Goal: Register for event/course

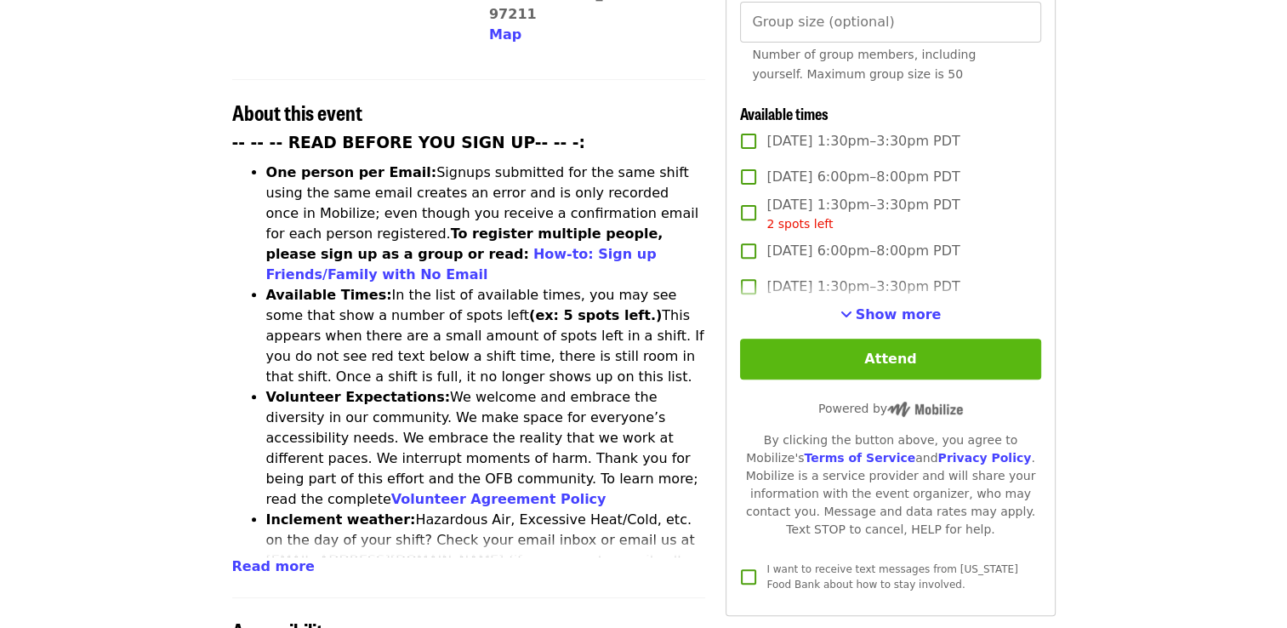
scroll to position [597, 0]
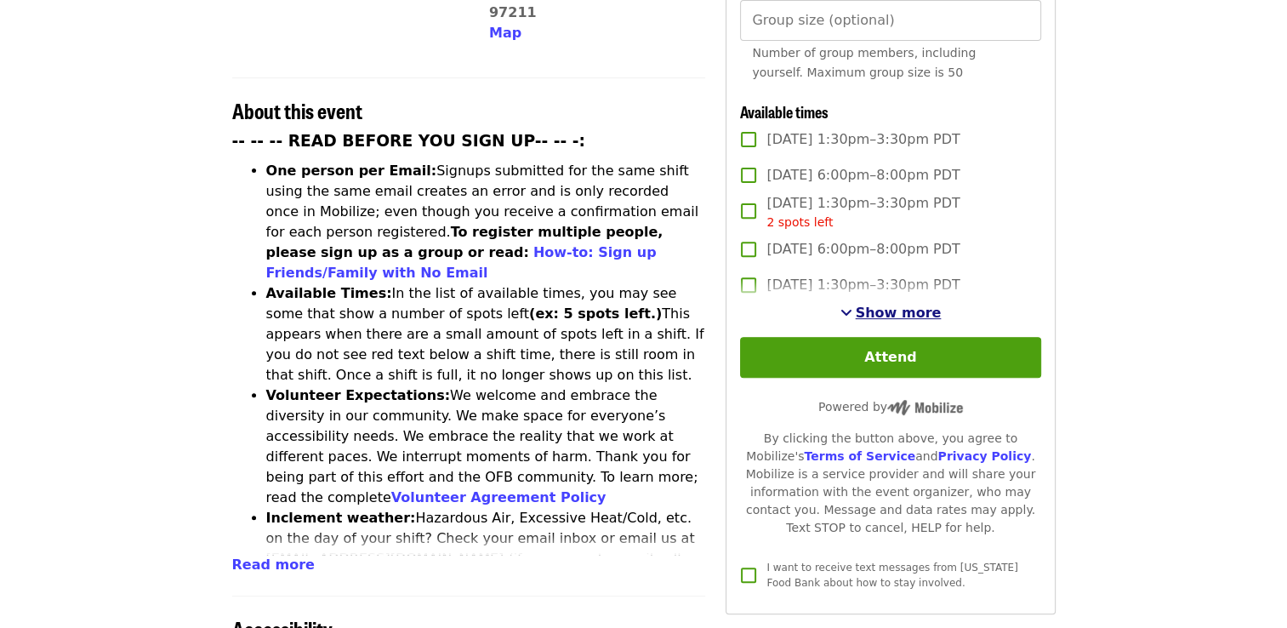
click at [881, 310] on span "Show more" at bounding box center [899, 313] width 86 height 16
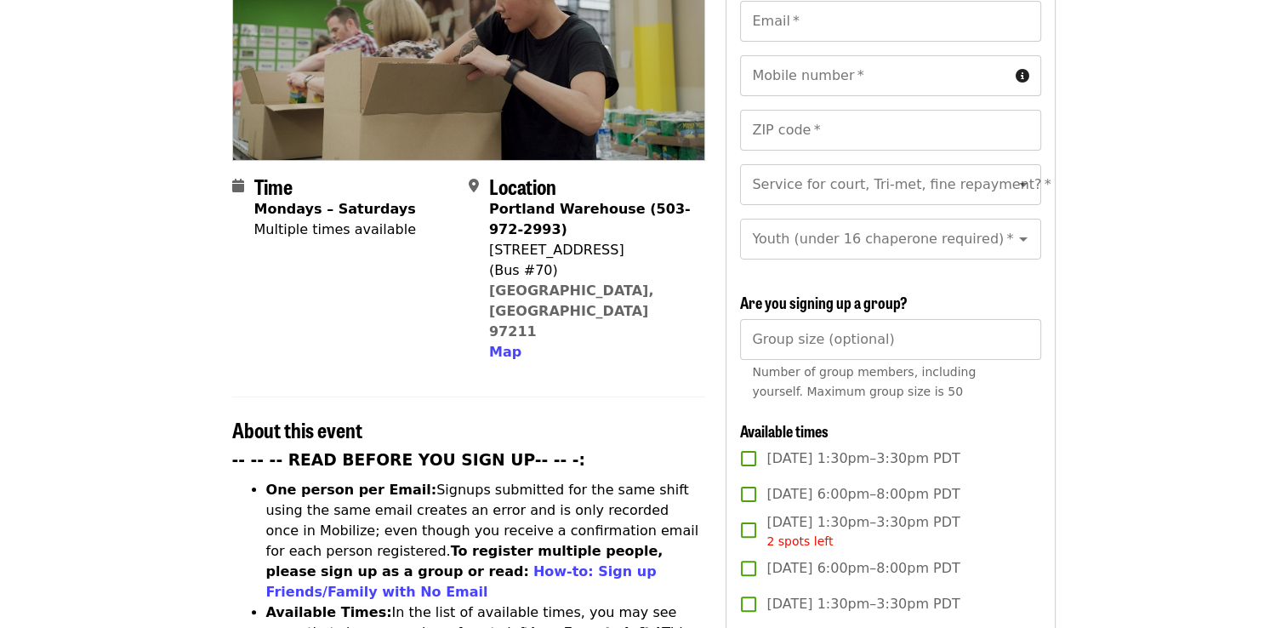
scroll to position [0, 0]
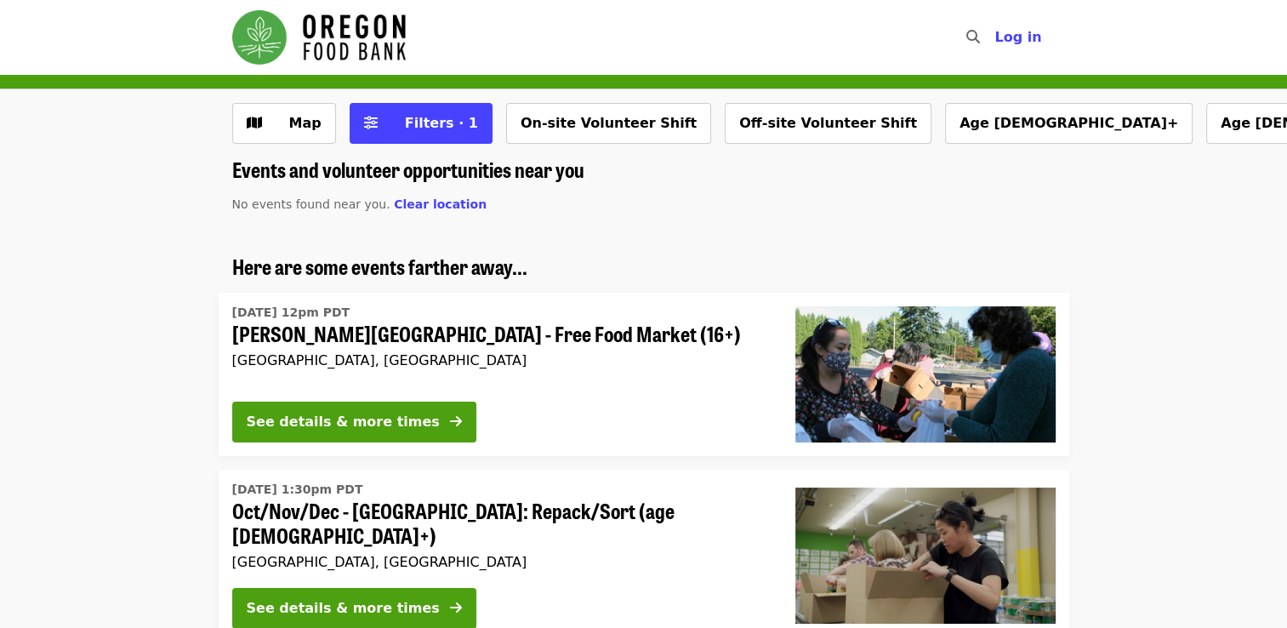
drag, startPoint x: 0, startPoint y: 0, endPoint x: 184, endPoint y: 391, distance: 432.3
click at [184, 391] on li "Here are some events farther away... [DATE] 12pm PDT [PERSON_NAME][GEOGRAPHIC_D…" at bounding box center [643, 355] width 1287 height 202
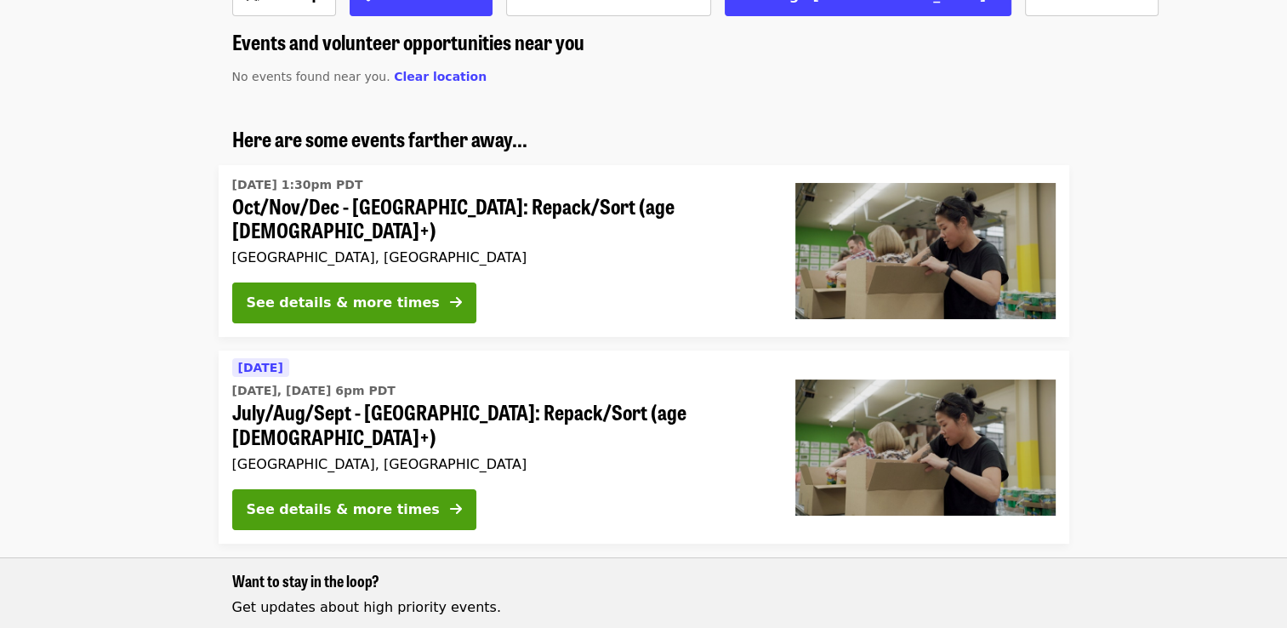
scroll to position [128, 0]
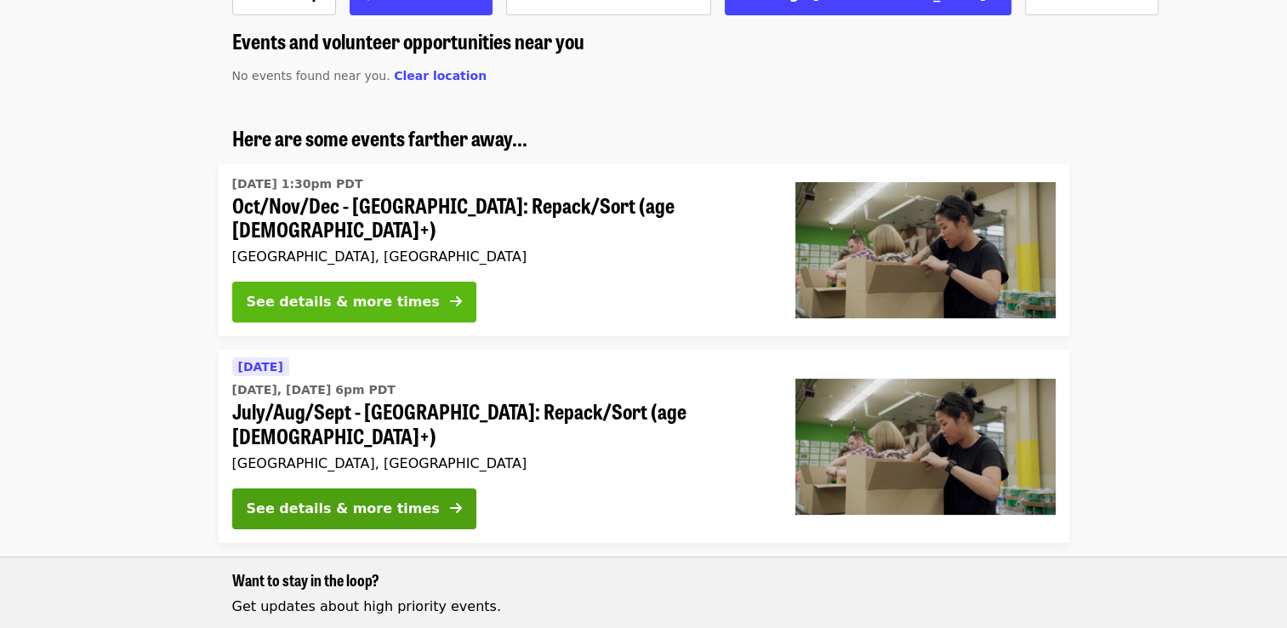
click at [391, 293] on div "See details & more times" at bounding box center [343, 302] width 193 height 20
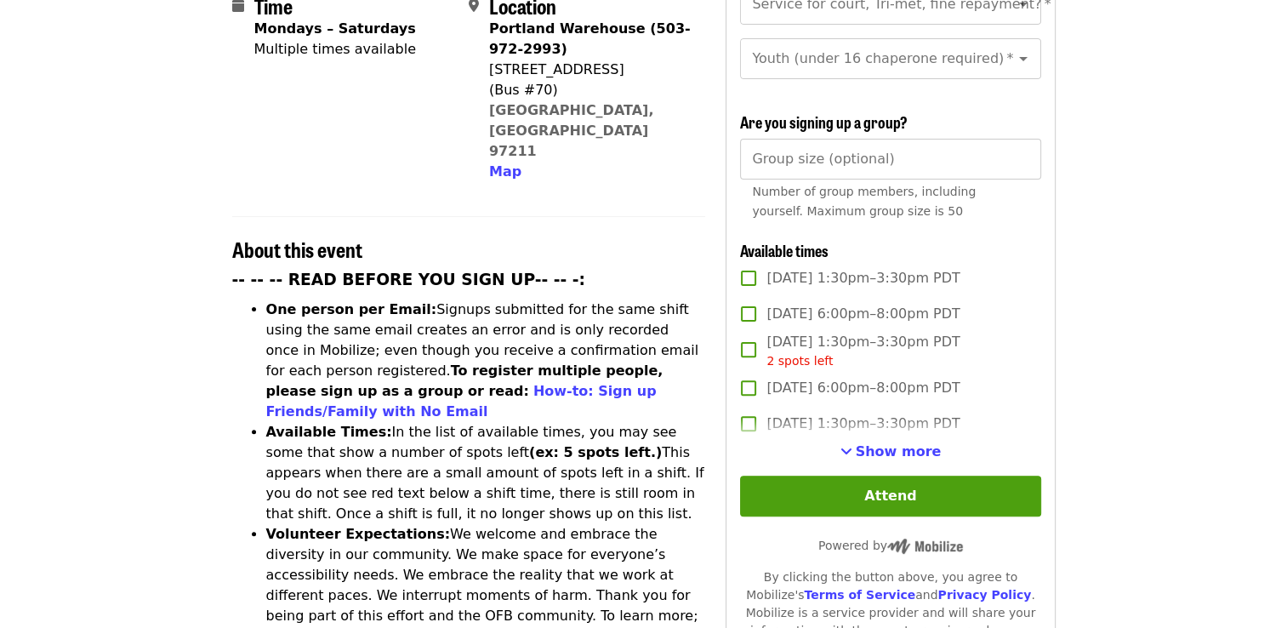
scroll to position [461, 0]
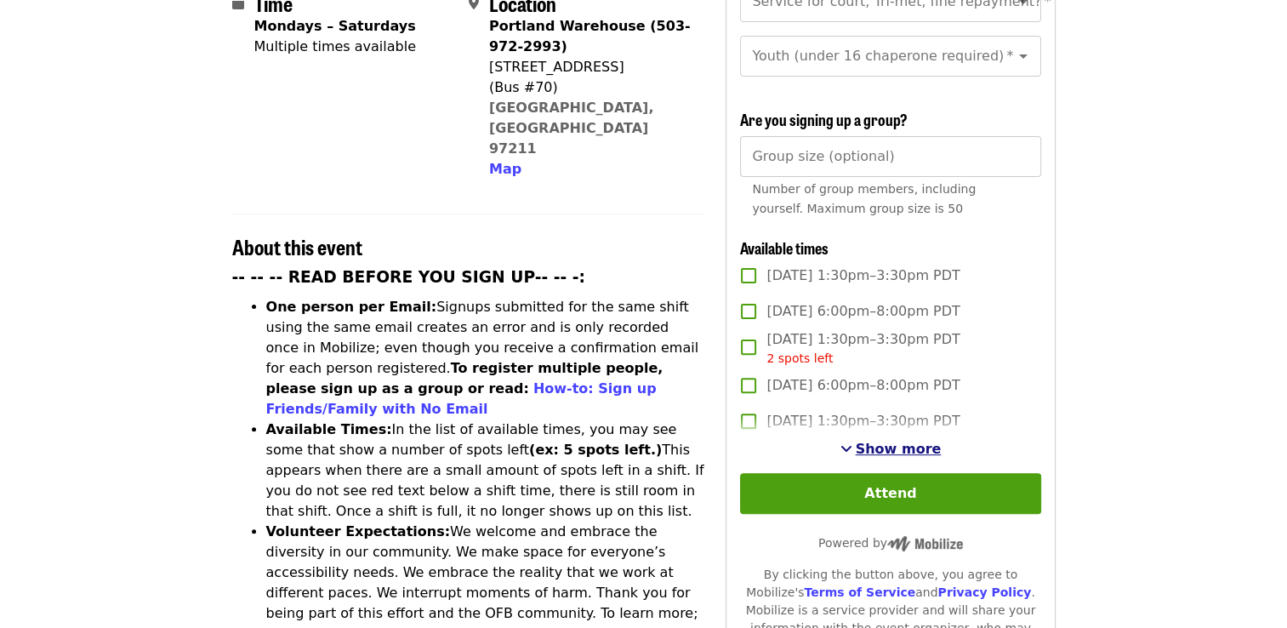
click at [889, 441] on span "Show more" at bounding box center [899, 449] width 86 height 16
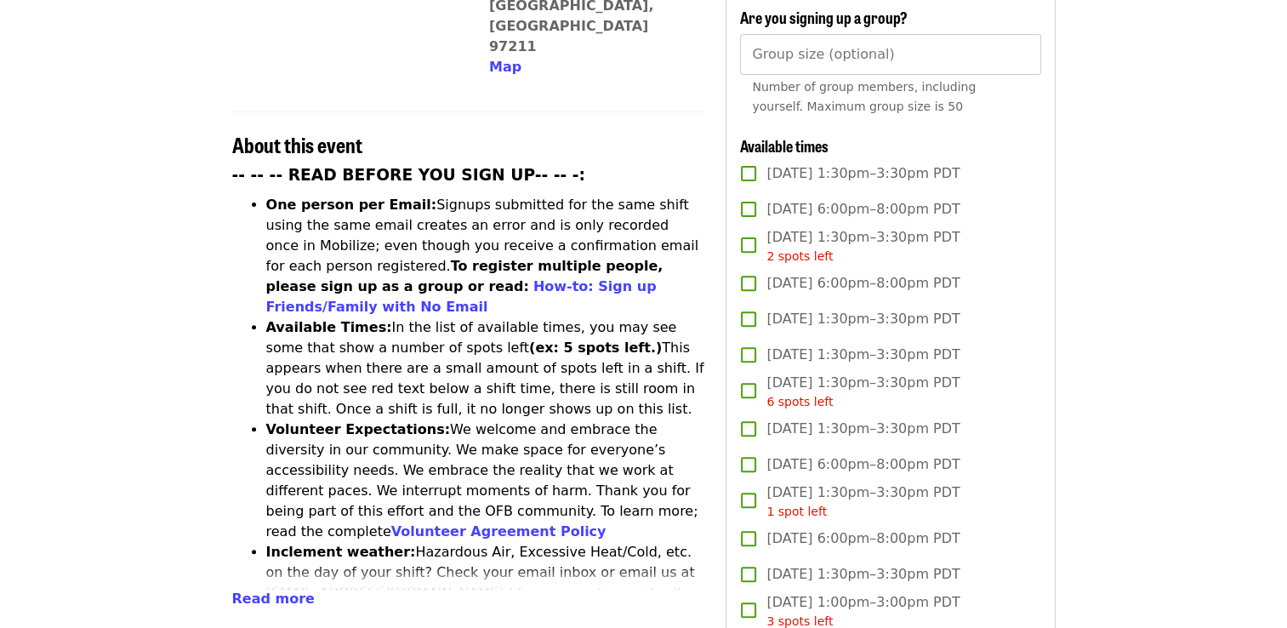
scroll to position [564, 0]
